Goal: Book appointment/travel/reservation

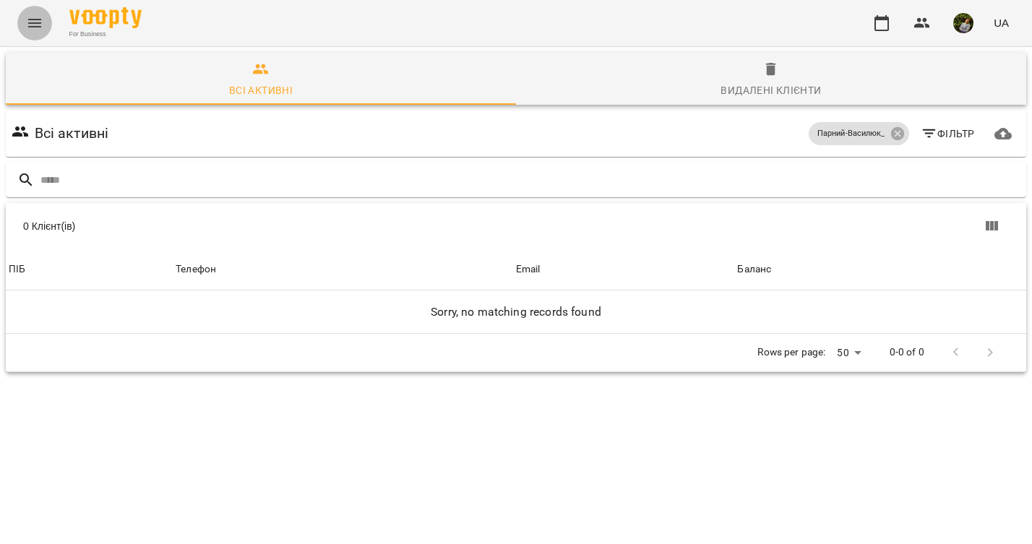
click at [33, 24] on icon "Menu" at bounding box center [34, 22] width 17 height 17
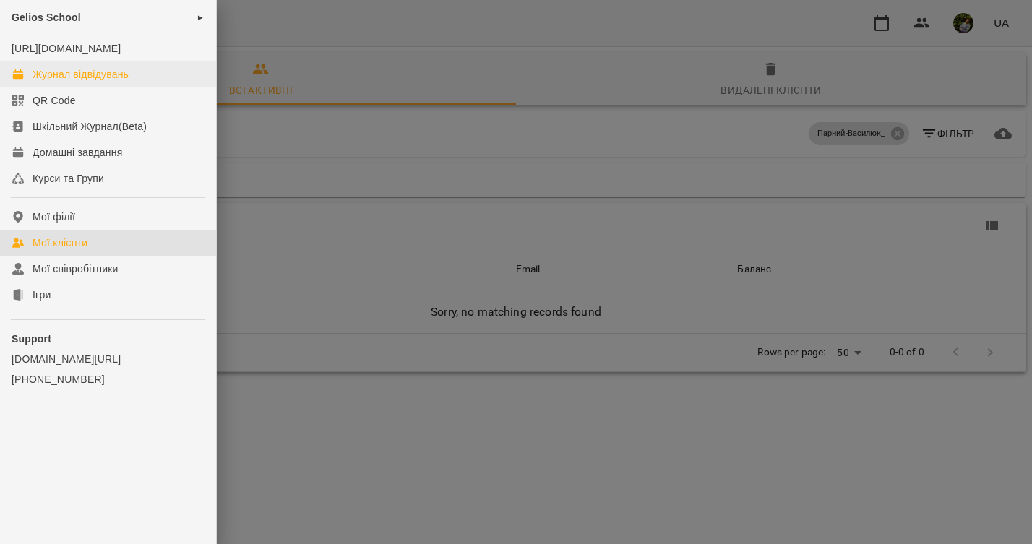
click at [99, 82] on div "Журнал відвідувань" at bounding box center [81, 74] width 96 height 14
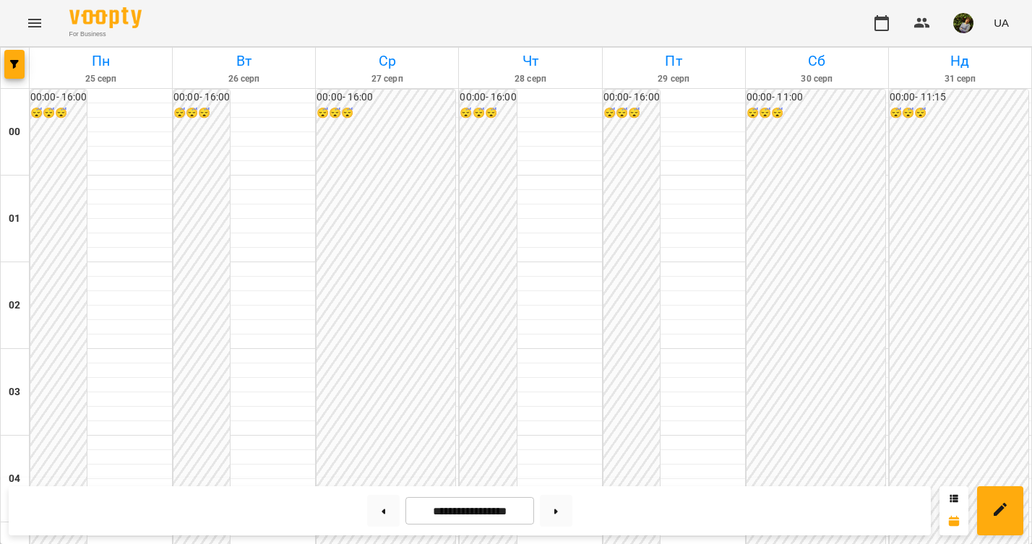
scroll to position [1340, 0]
click at [382, 512] on icon at bounding box center [384, 511] width 4 height 5
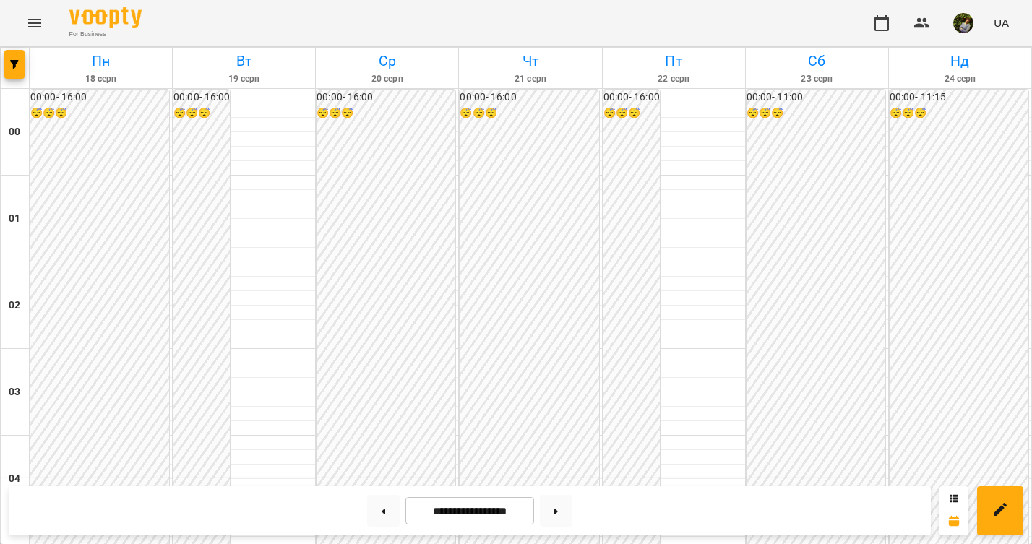
scroll to position [1380, 0]
click at [558, 513] on icon at bounding box center [556, 511] width 4 height 5
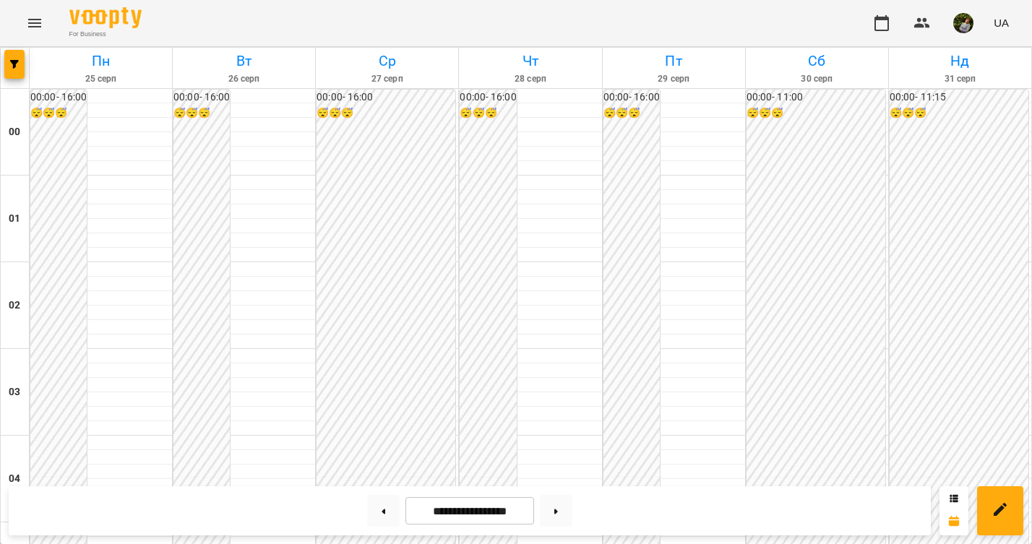
scroll to position [1299, 0]
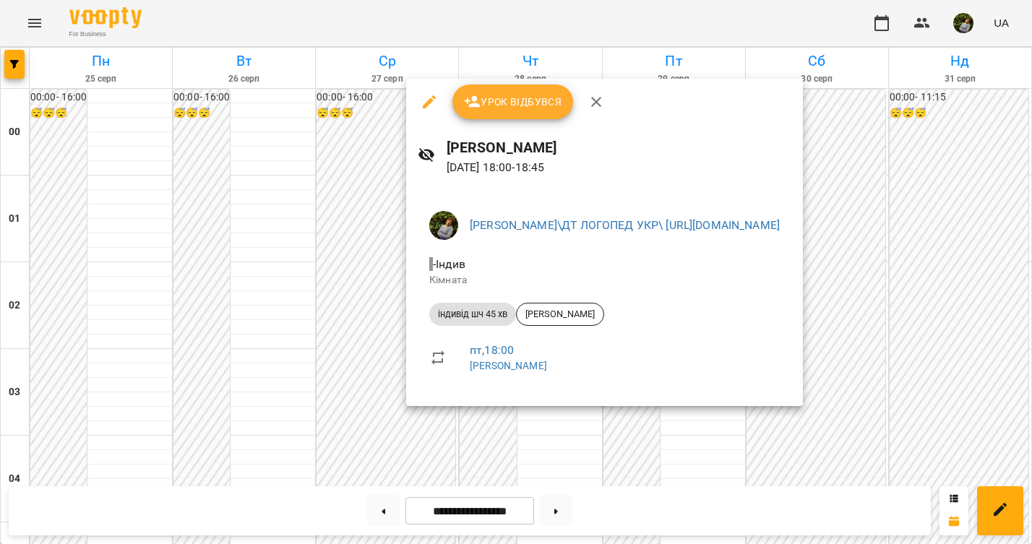
click at [539, 456] on div at bounding box center [516, 272] width 1032 height 544
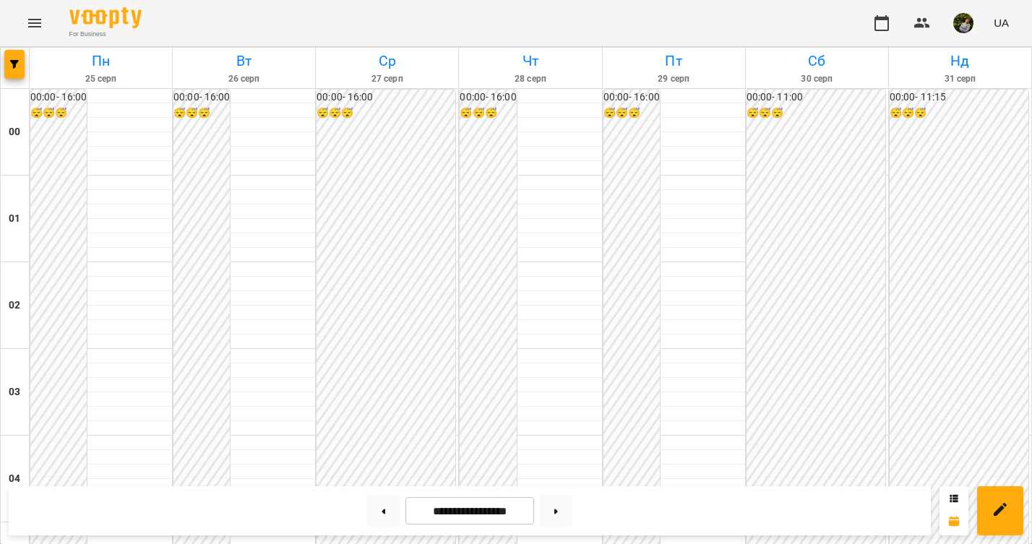
scroll to position [1336, 0]
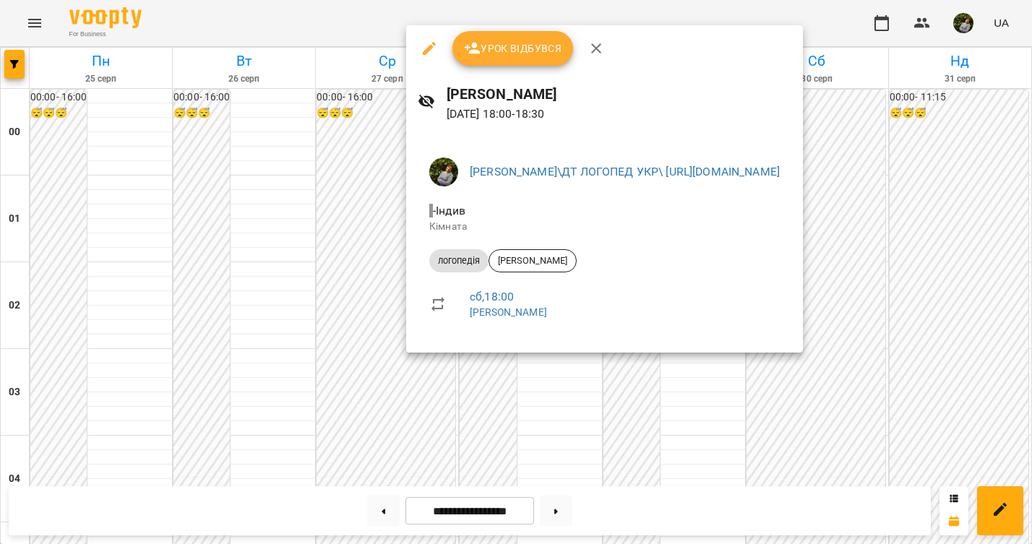
click at [535, 422] on div at bounding box center [516, 272] width 1032 height 544
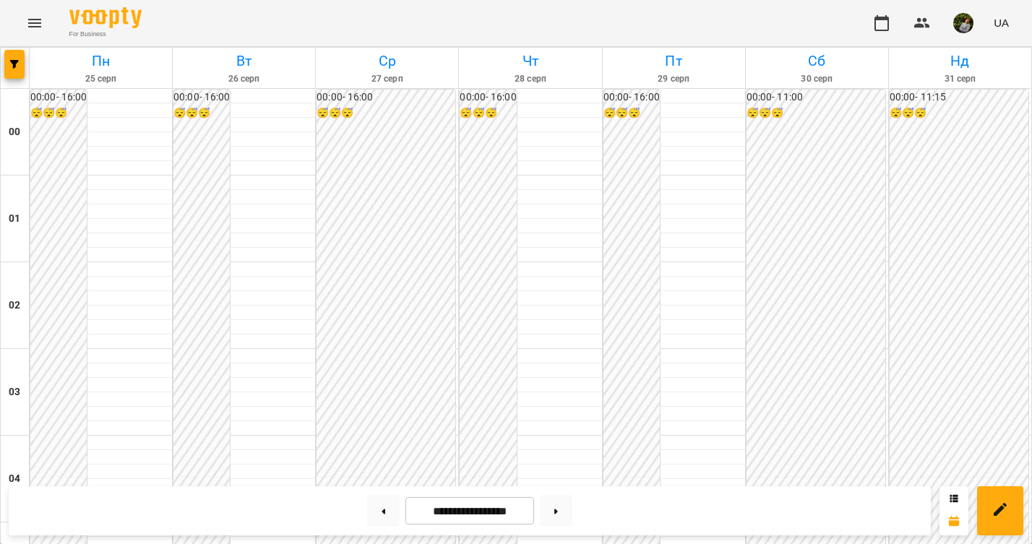
scroll to position [778, 0]
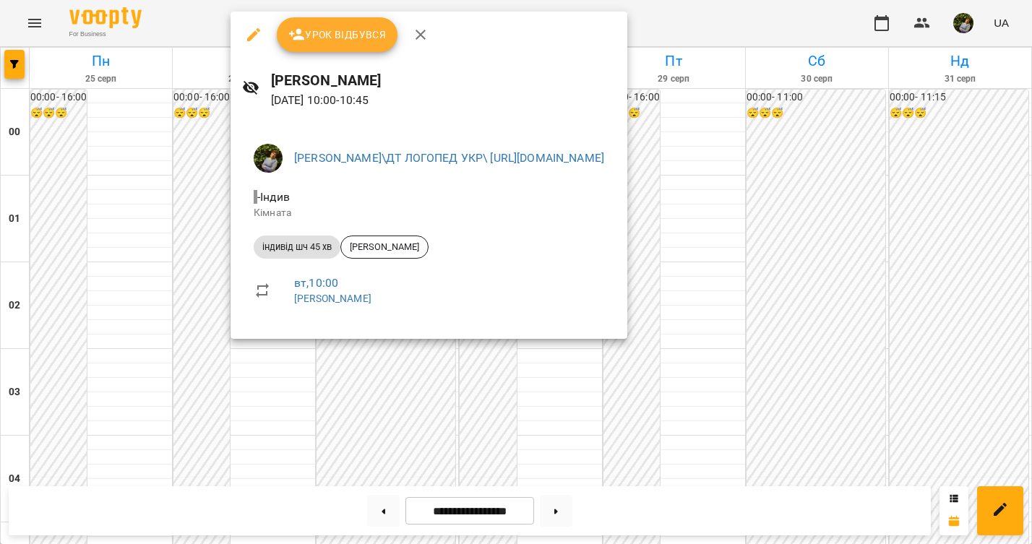
click at [273, 384] on div at bounding box center [516, 272] width 1032 height 544
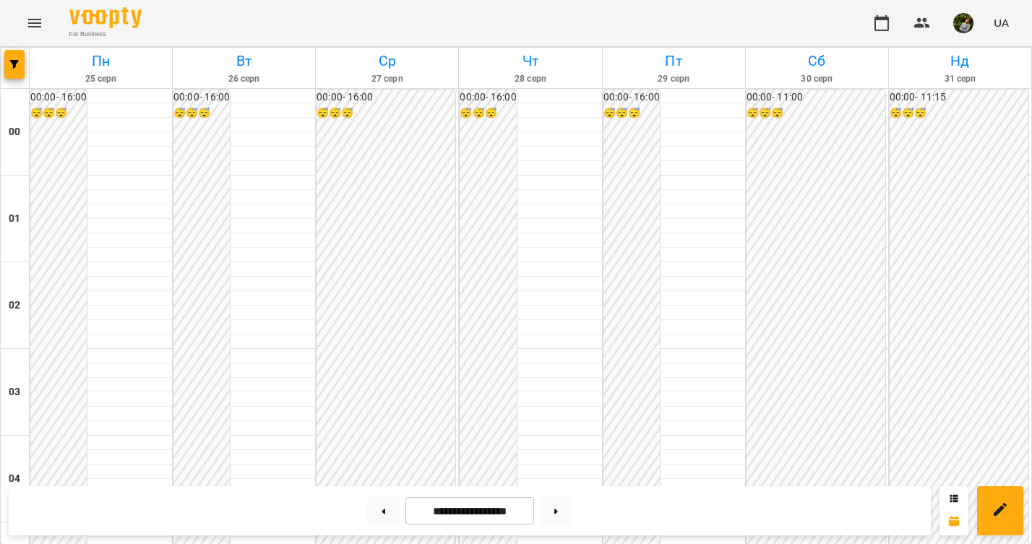
scroll to position [1409, 0]
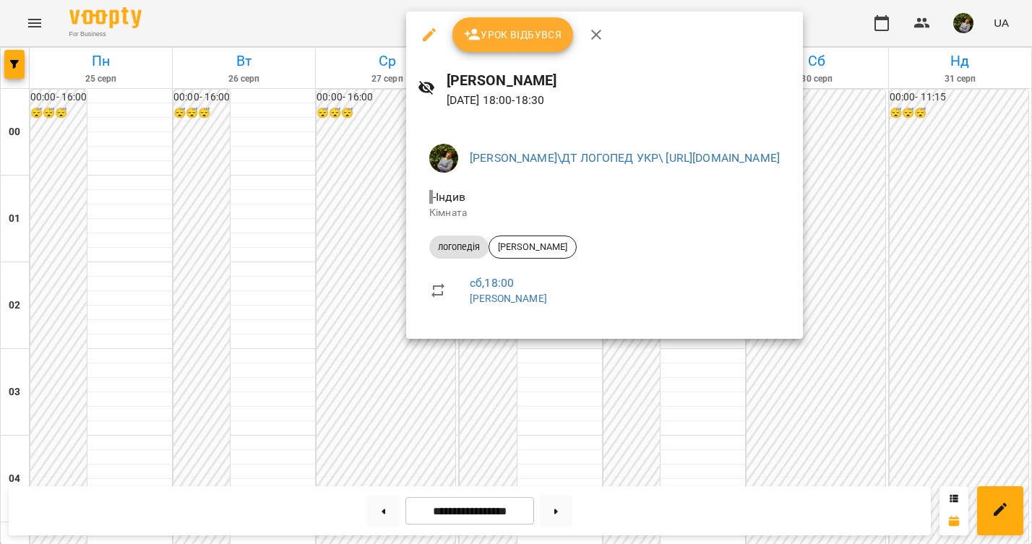
click at [539, 367] on div at bounding box center [516, 272] width 1032 height 544
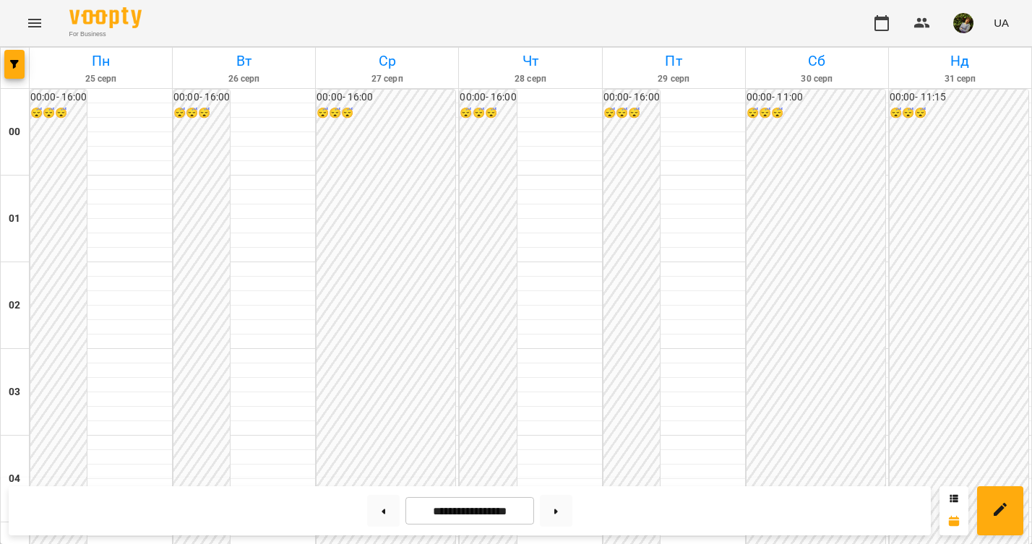
scroll to position [1410, 0]
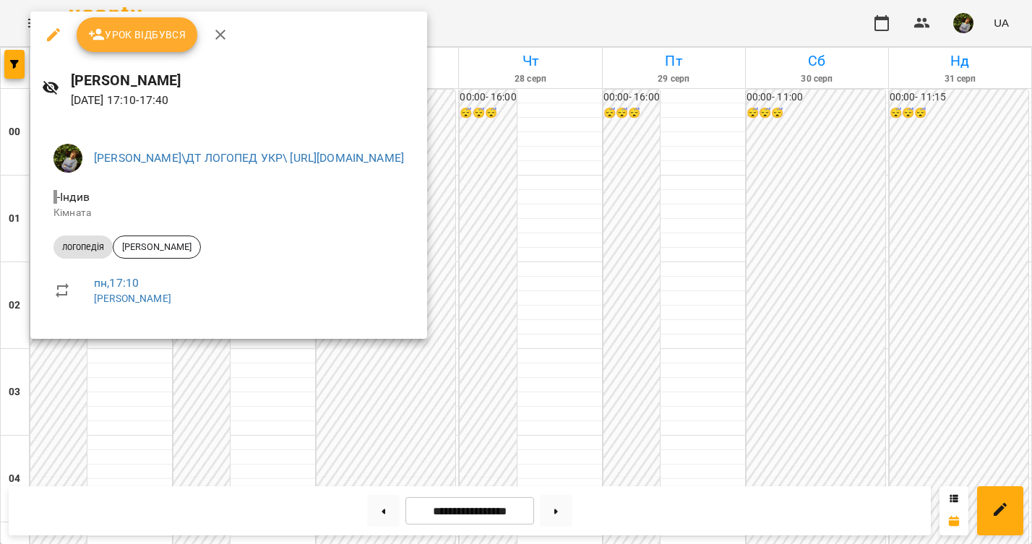
click at [557, 376] on div at bounding box center [516, 272] width 1032 height 544
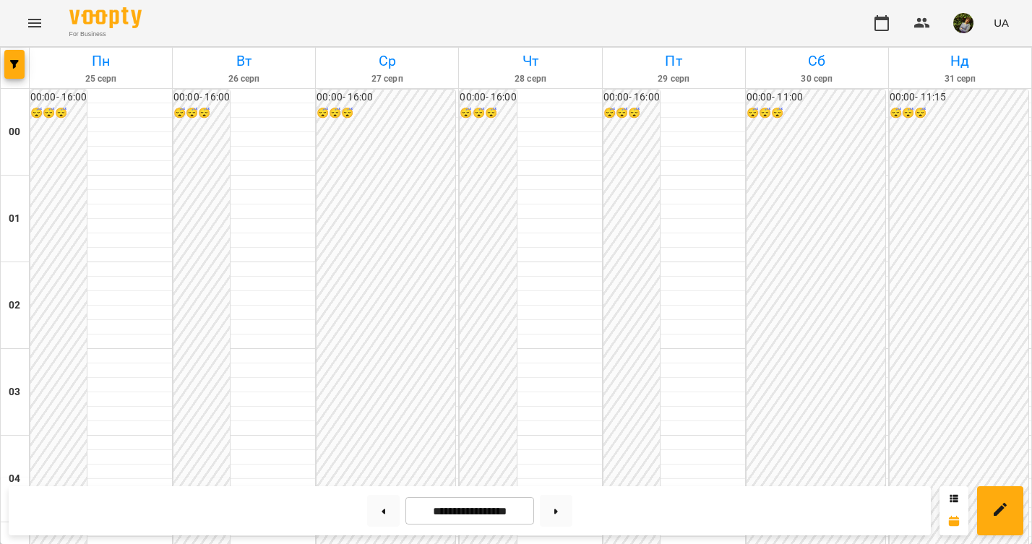
scroll to position [1368, 0]
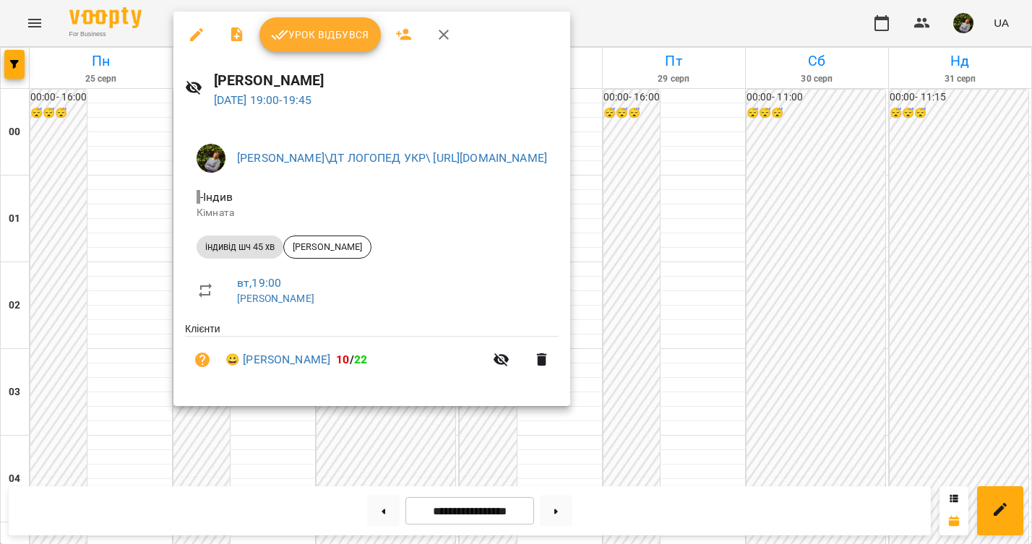
click at [72, 309] on div at bounding box center [516, 272] width 1032 height 544
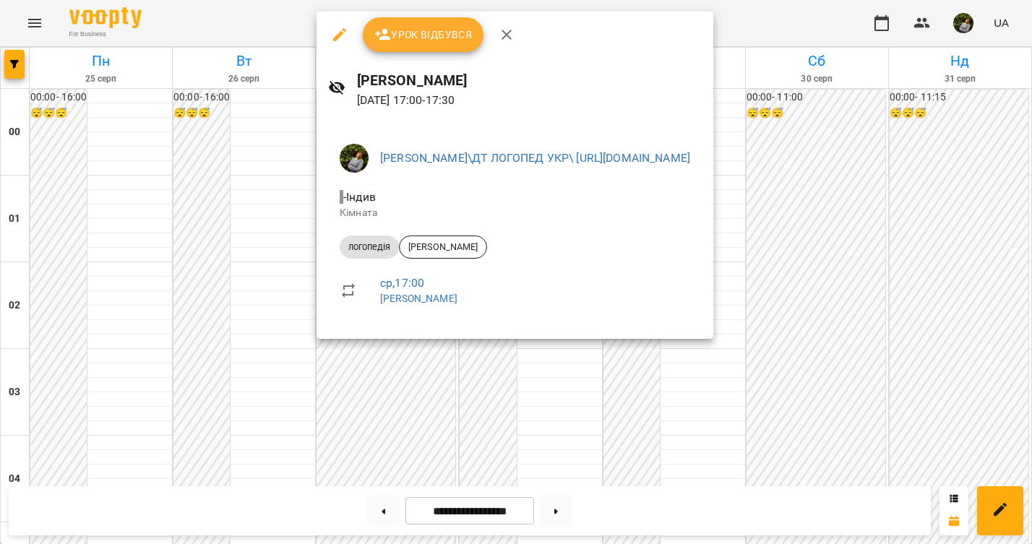
click at [114, 334] on div at bounding box center [516, 272] width 1032 height 544
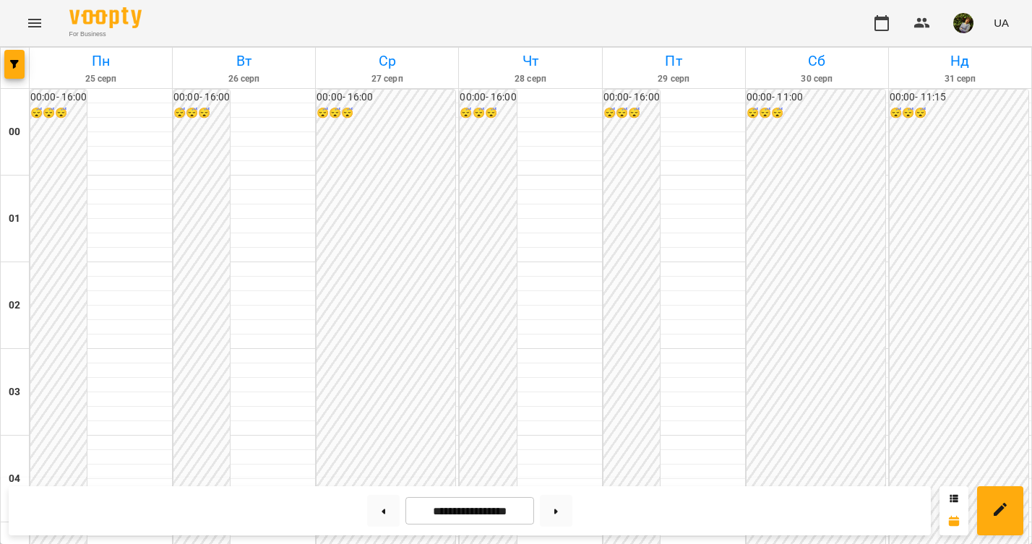
scroll to position [1397, 0]
click at [379, 515] on button at bounding box center [383, 511] width 33 height 32
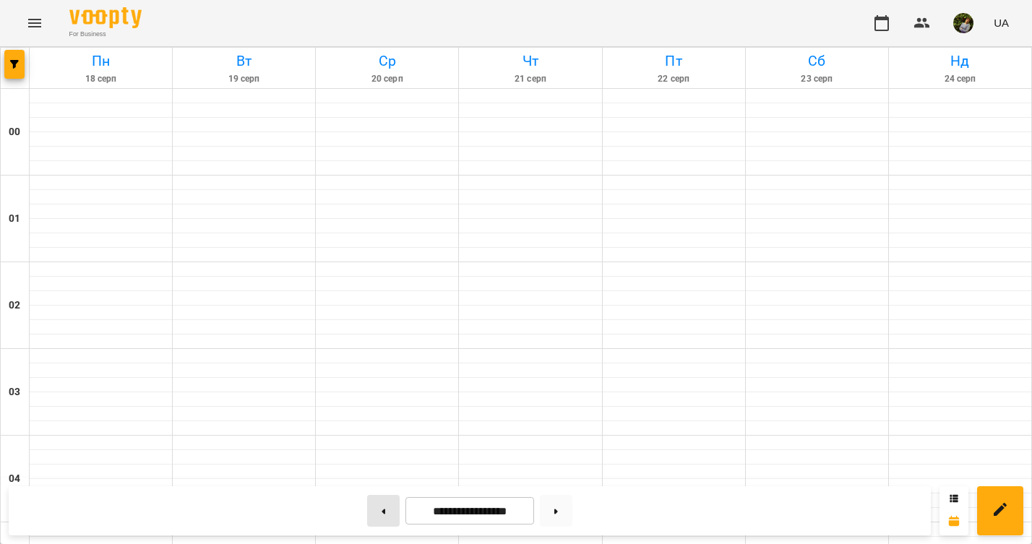
type input "**********"
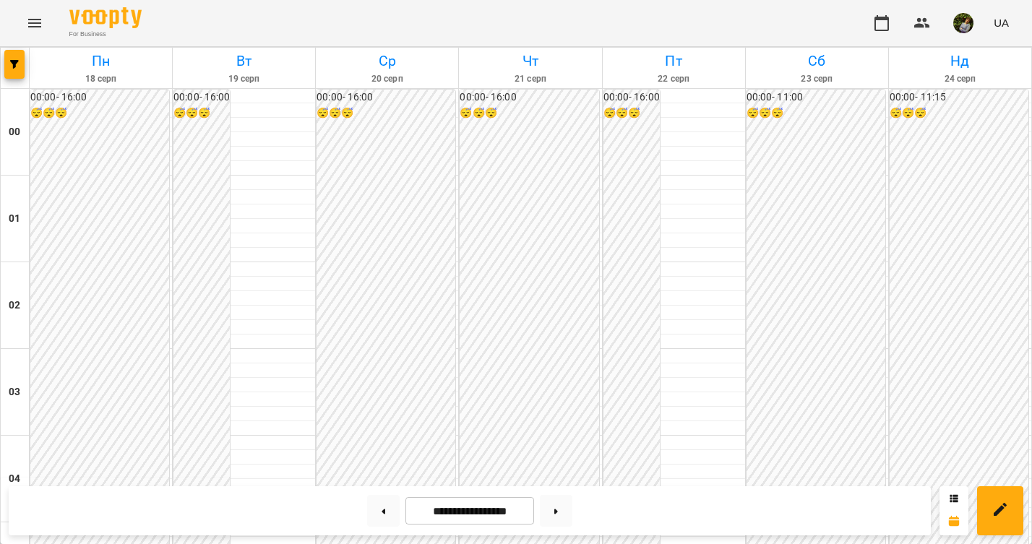
scroll to position [1371, 0]
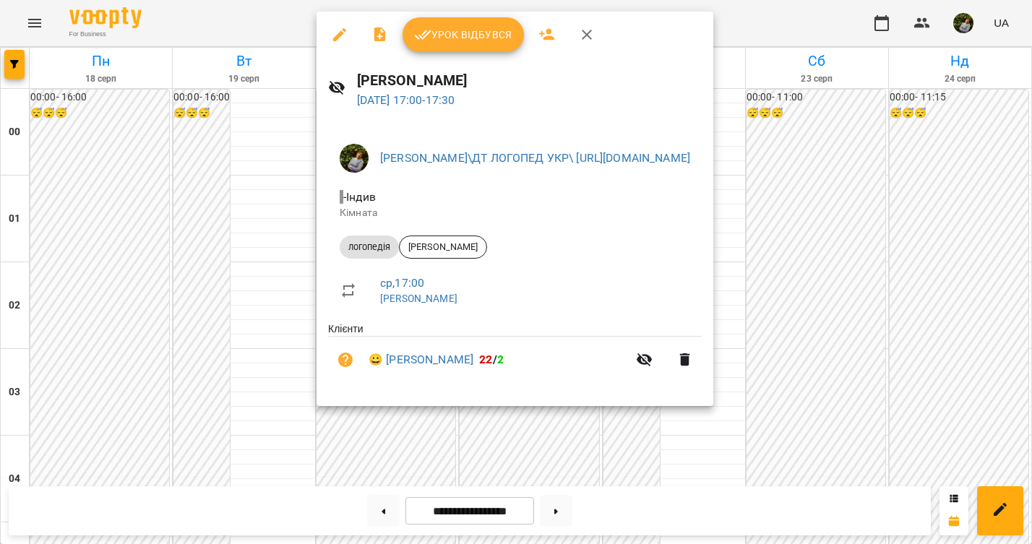
click at [229, 310] on div at bounding box center [516, 272] width 1032 height 544
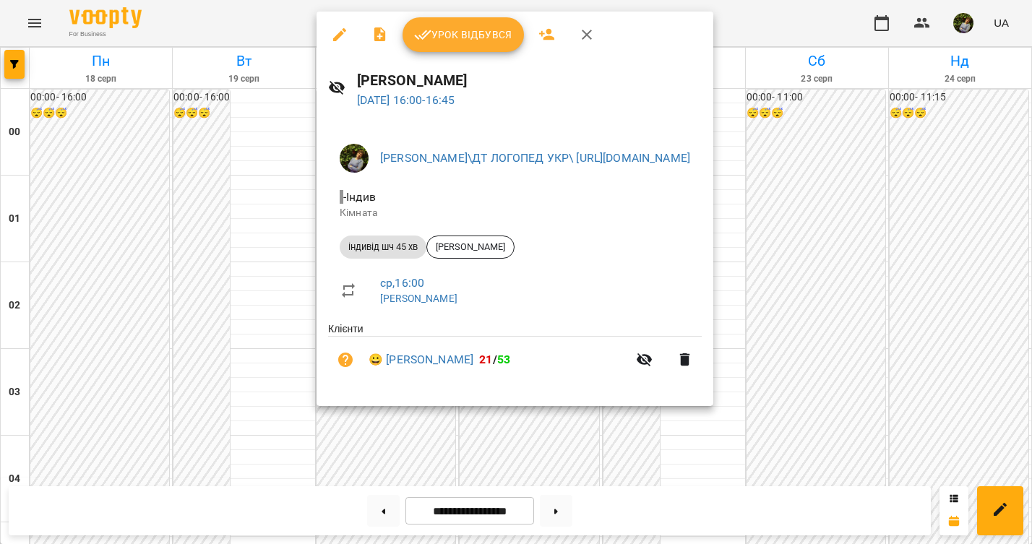
click at [265, 311] on div at bounding box center [516, 272] width 1032 height 544
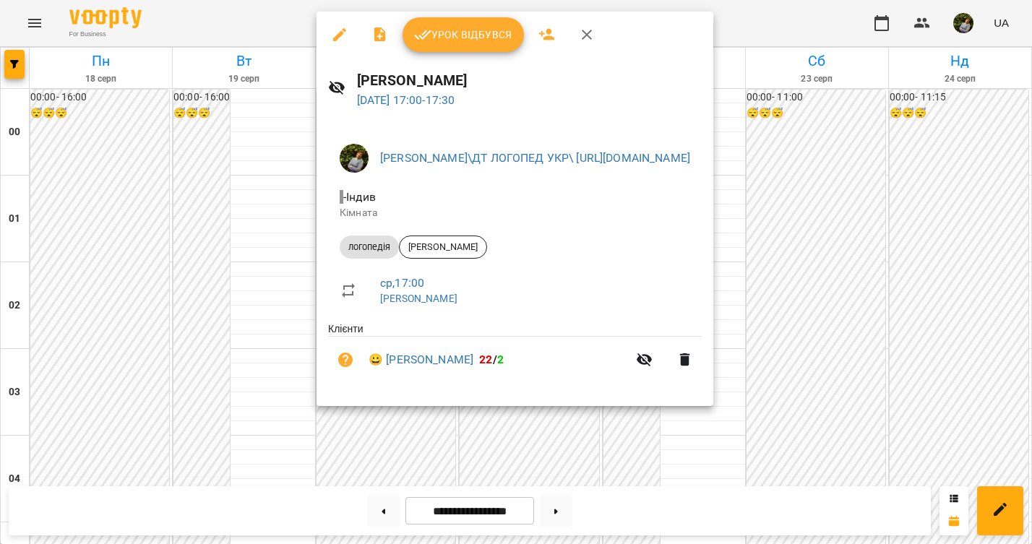
click at [262, 311] on div at bounding box center [516, 272] width 1032 height 544
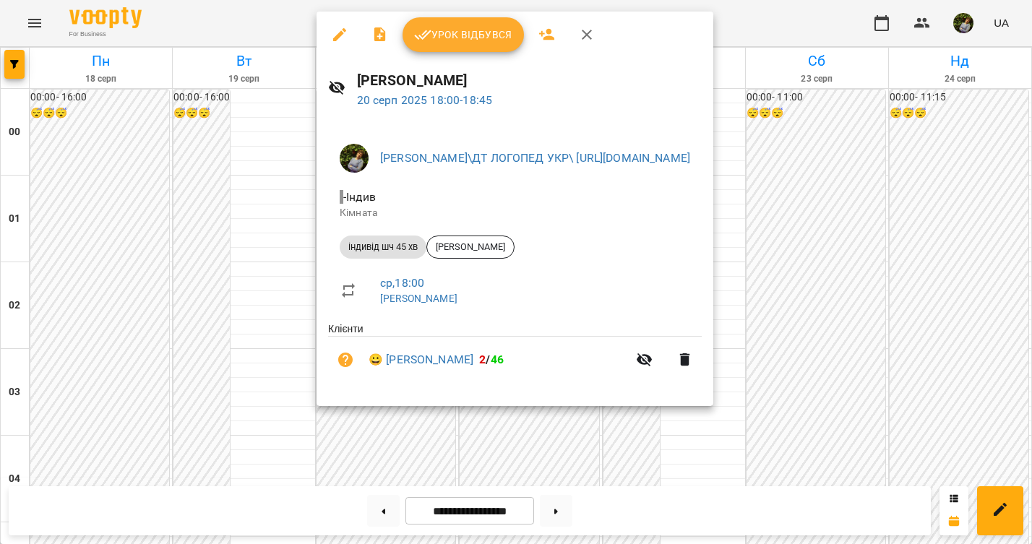
click at [215, 320] on div at bounding box center [516, 272] width 1032 height 544
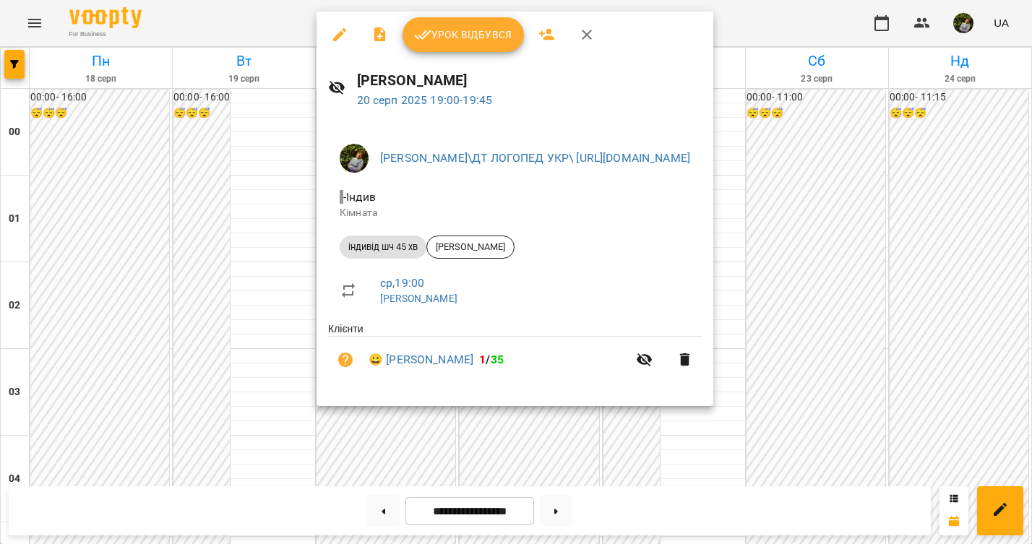
click at [241, 298] on div at bounding box center [516, 272] width 1032 height 544
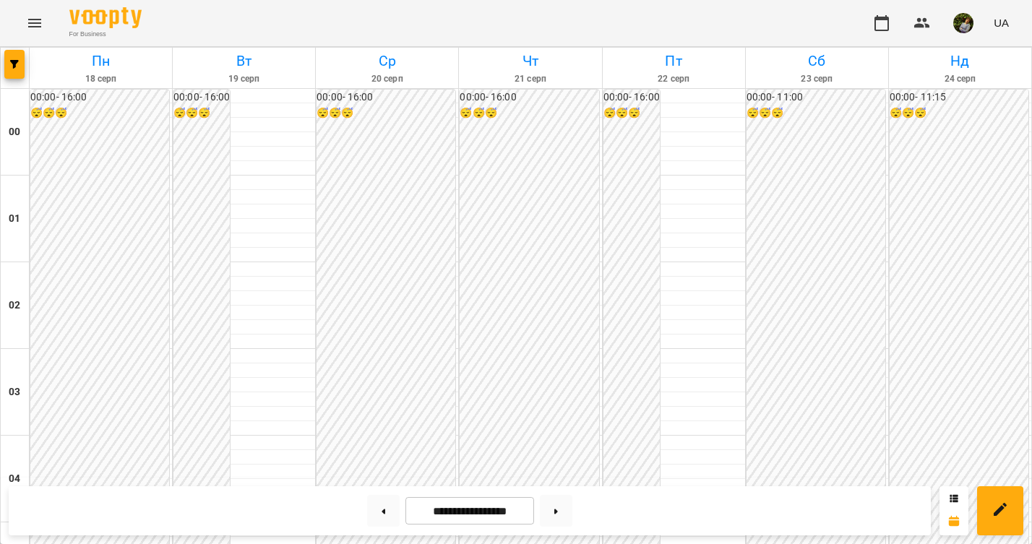
scroll to position [1420, 0]
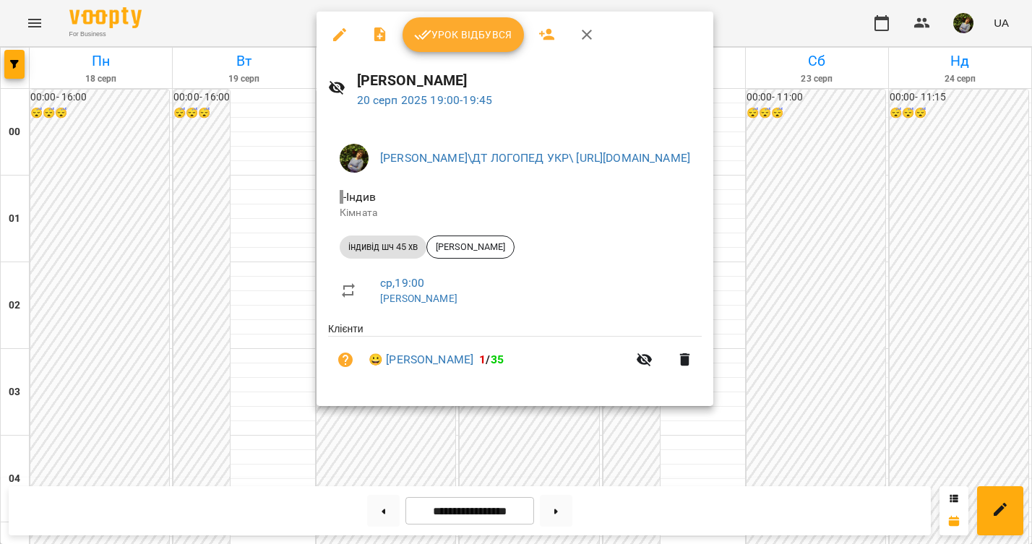
click at [245, 258] on div at bounding box center [516, 272] width 1032 height 544
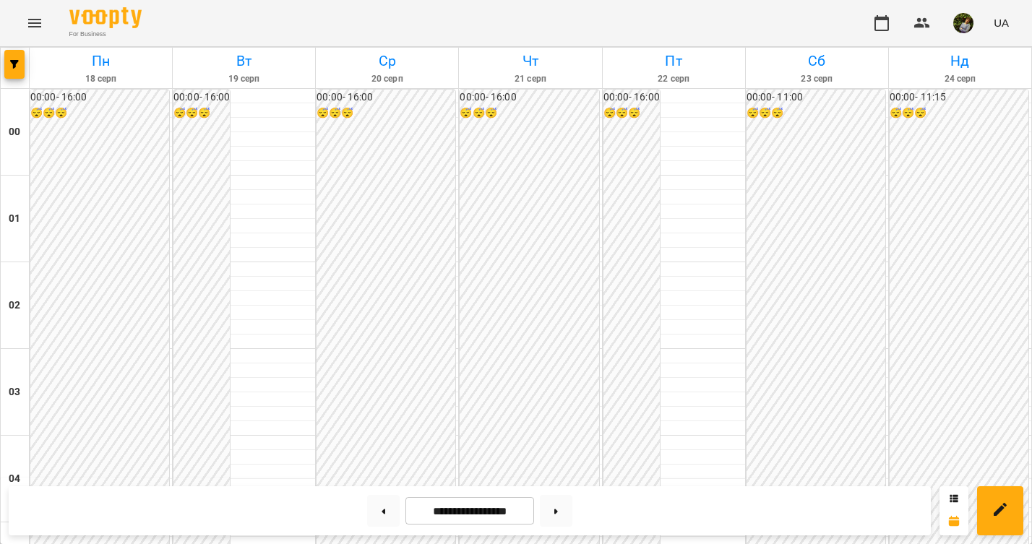
scroll to position [1238, 0]
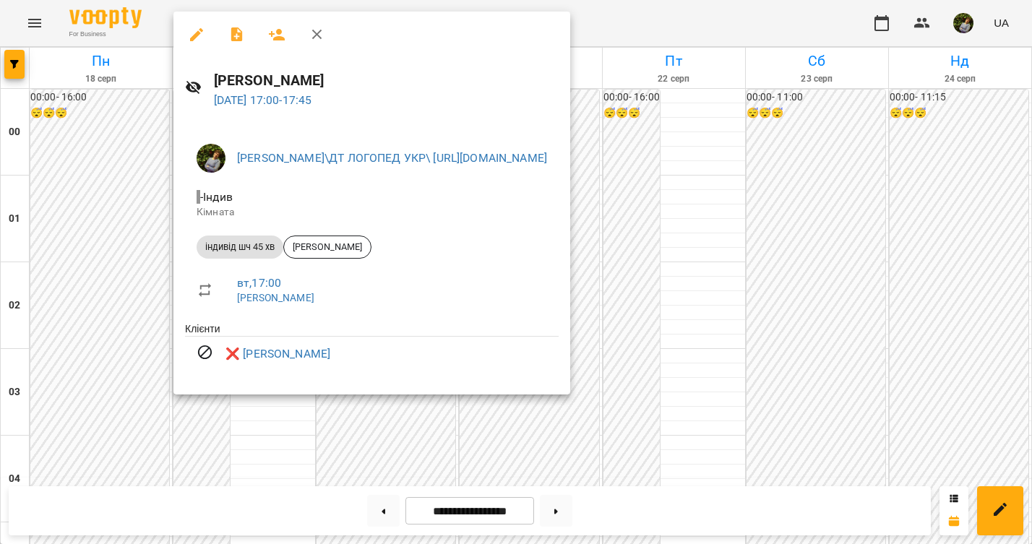
click at [259, 431] on div at bounding box center [516, 272] width 1032 height 544
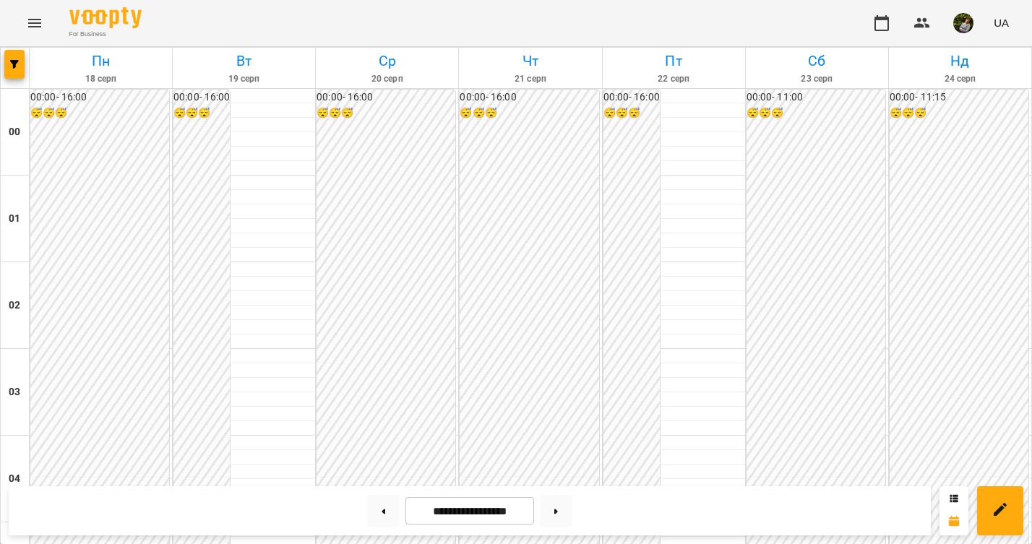
scroll to position [1386, 0]
